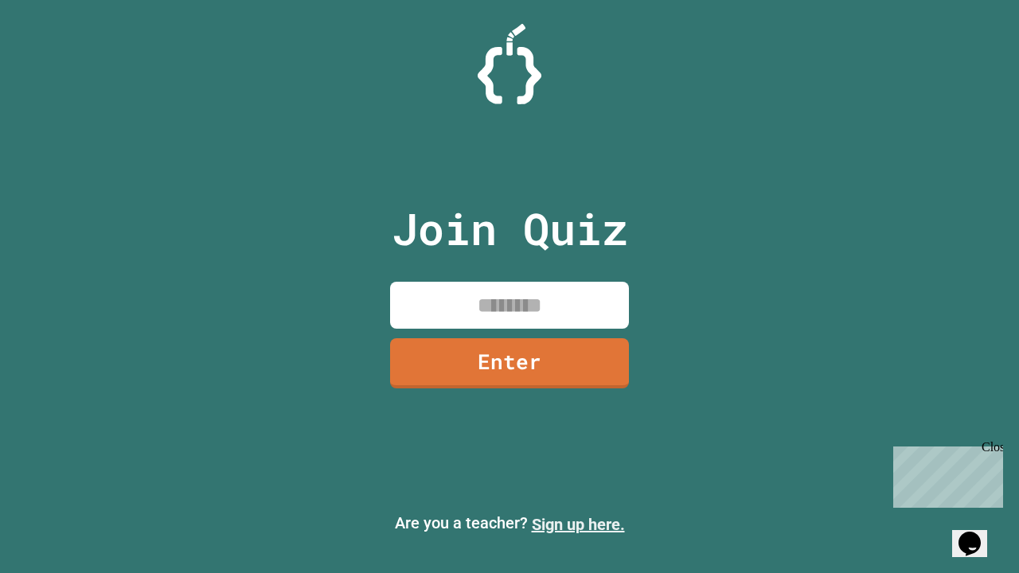
click at [578, 525] on link "Sign up here." at bounding box center [578, 524] width 93 height 19
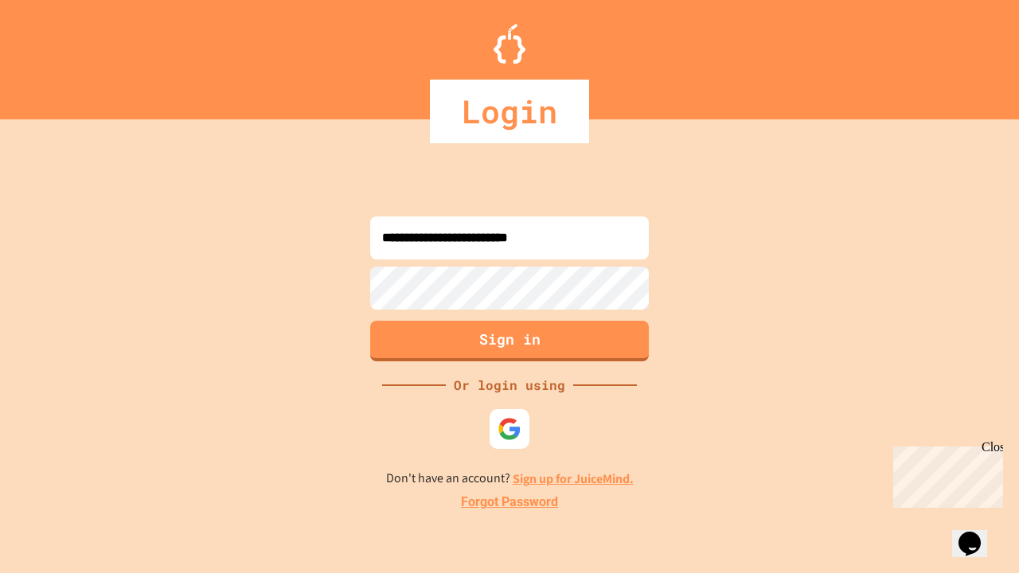
type input "**********"
